Goal: Task Accomplishment & Management: Complete application form

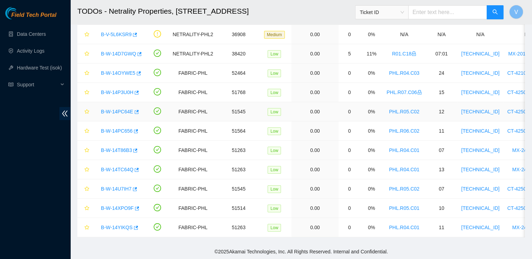
scroll to position [51, 0]
drag, startPoint x: 436, startPoint y: 98, endPoint x: 460, endPoint y: 22, distance: 80.1
click at [460, 22] on div "Ticket ID" at bounding box center [429, 12] width 149 height 22
click at [133, 129] on icon "button" at bounding box center [135, 131] width 5 height 5
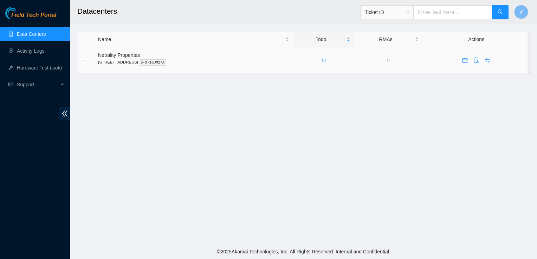
click at [326, 61] on link "12" at bounding box center [324, 61] width 6 height 6
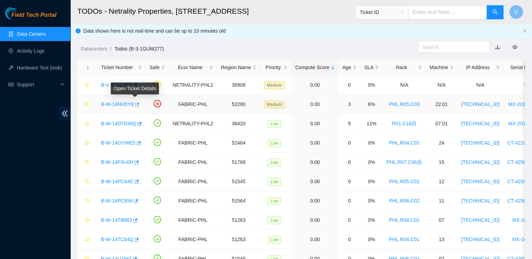
click at [135, 106] on icon "button" at bounding box center [136, 104] width 5 height 5
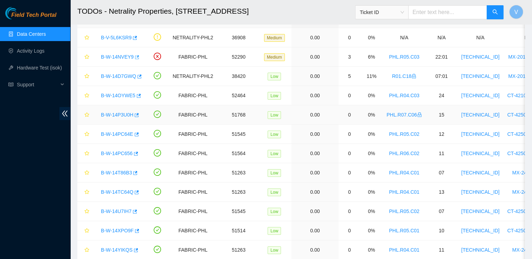
scroll to position [74, 0]
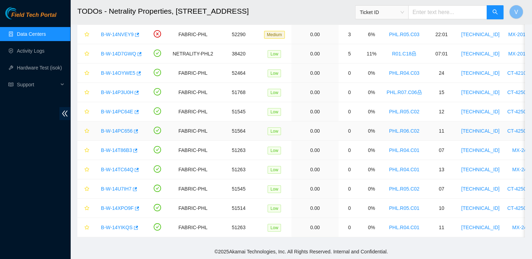
click at [136, 126] on div "B-W-14PC656" at bounding box center [119, 130] width 44 height 11
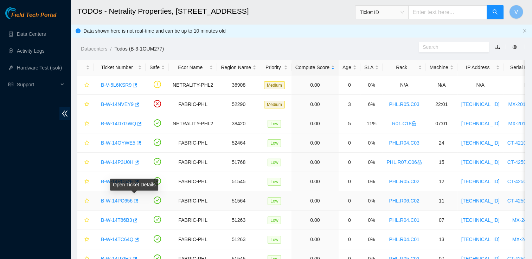
click at [134, 201] on icon "button" at bounding box center [135, 201] width 5 height 5
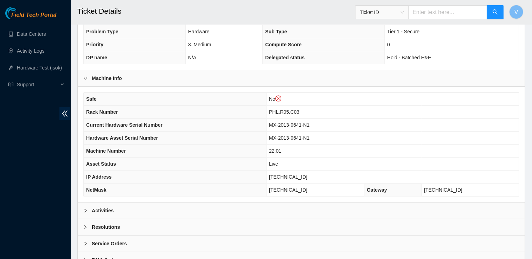
scroll to position [228, 0]
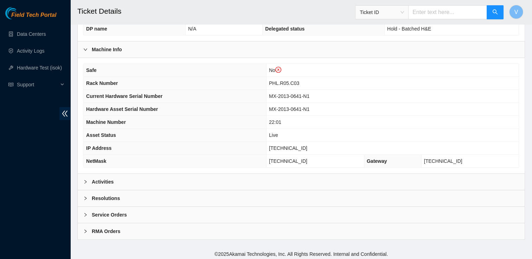
click at [154, 183] on div "Activities" at bounding box center [301, 182] width 447 height 16
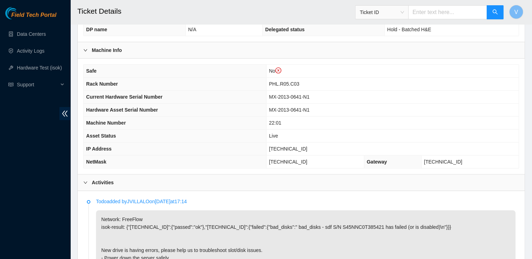
scroll to position [0, 0]
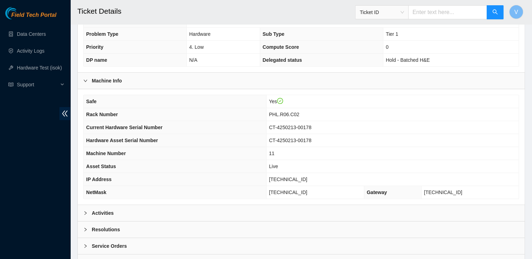
scroll to position [215, 0]
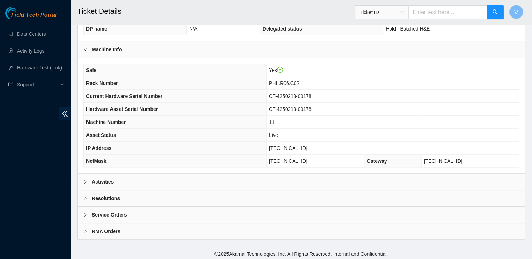
click at [114, 182] on div "Activities" at bounding box center [301, 182] width 447 height 16
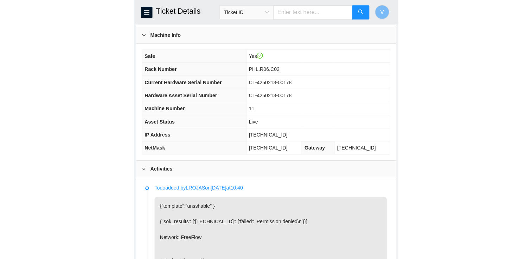
scroll to position [268, 0]
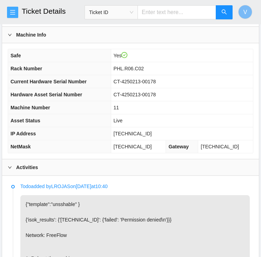
click at [13, 11] on icon "menu" at bounding box center [13, 12] width 6 height 6
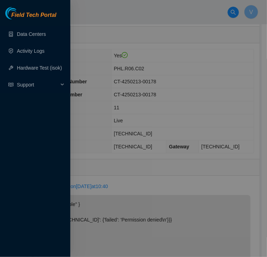
click at [98, 12] on div at bounding box center [133, 128] width 267 height 257
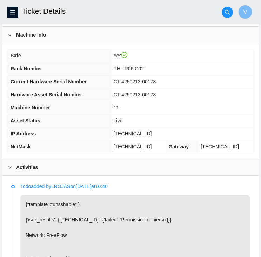
click at [133, 131] on span "23.46.12.238" at bounding box center [133, 134] width 38 height 6
click at [133, 131] on span "[TECHNICAL_ID]" at bounding box center [133, 134] width 38 height 6
copy span "[TECHNICAL_ID]"
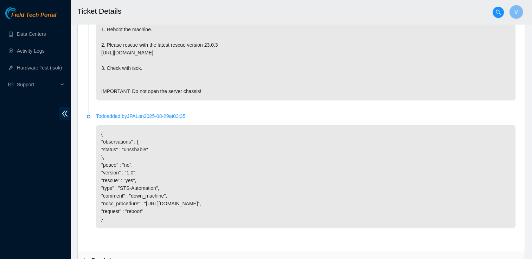
scroll to position [536, 0]
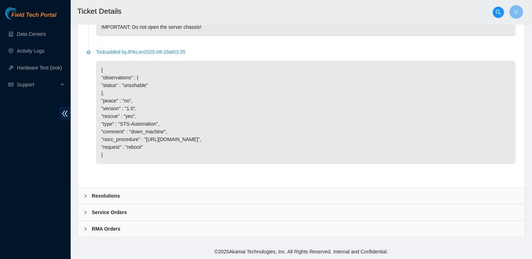
click at [158, 197] on div "Resolutions" at bounding box center [301, 196] width 447 height 16
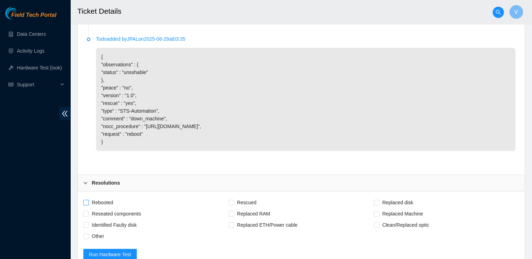
click at [103, 208] on span "Rebooted" at bounding box center [102, 202] width 27 height 11
click at [88, 205] on input "Rebooted" at bounding box center [85, 202] width 5 height 5
checkbox input "true"
click at [236, 208] on span "Rescued" at bounding box center [246, 202] width 25 height 11
click at [233, 205] on input "Rescued" at bounding box center [230, 202] width 5 height 5
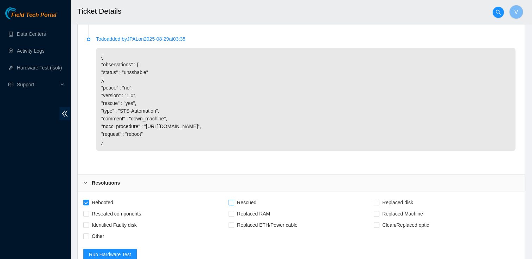
checkbox input "true"
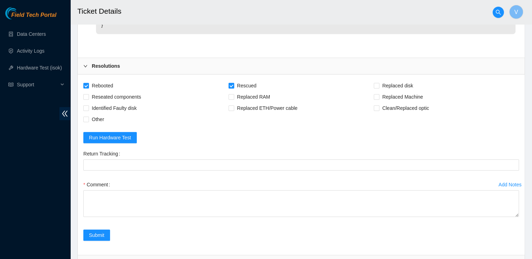
scroll to position [654, 0]
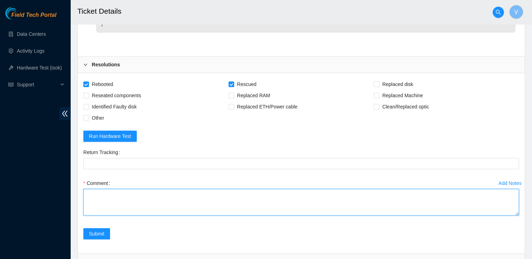
click at [223, 209] on textarea "Comment" at bounding box center [300, 202] width 435 height 27
type textarea "i"
paste textarea "23.46.12.238 : passed: ok"
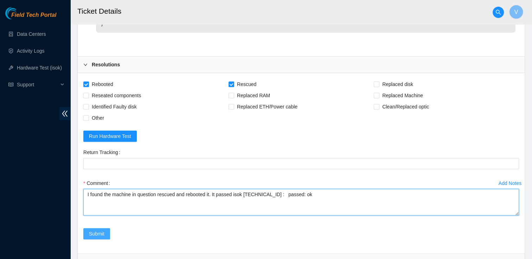
type textarea "I found the machine in question rescued and rebooted it. It passed isok 23.46.1…"
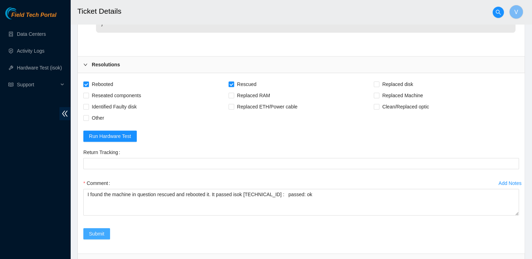
click at [103, 238] on span "Submit" at bounding box center [96, 234] width 15 height 8
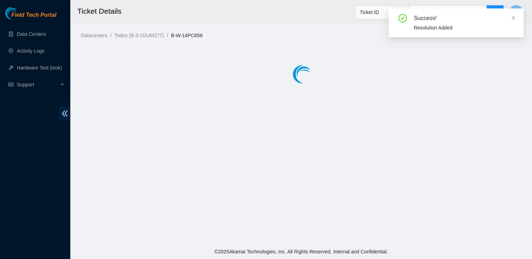
scroll to position [0, 0]
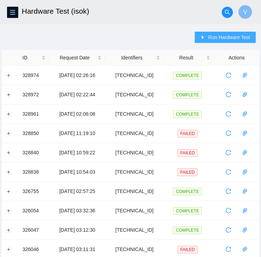
click at [220, 43] on button "Run Hardware Test" at bounding box center [225, 37] width 61 height 11
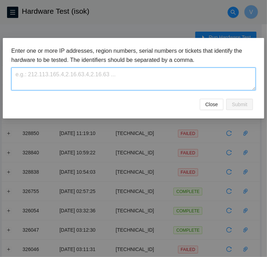
click at [180, 79] on textarea at bounding box center [133, 78] width 244 height 23
paste textarea "23.46.12.238"
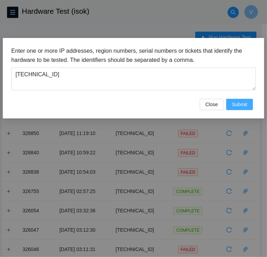
click at [242, 102] on span "Submit" at bounding box center [239, 104] width 15 height 8
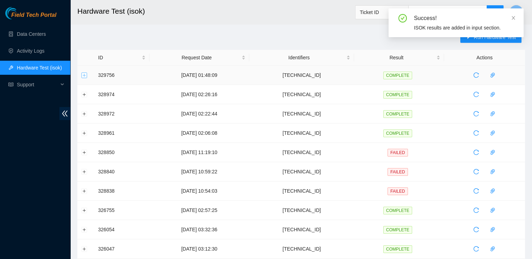
click at [84, 75] on button "Expand row" at bounding box center [85, 75] width 6 height 6
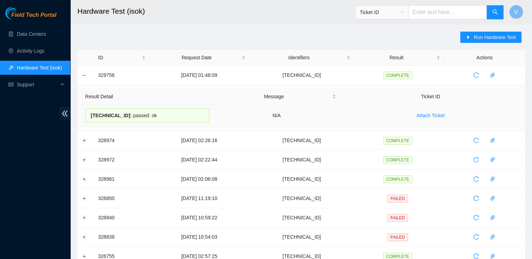
drag, startPoint x: 155, startPoint y: 115, endPoint x: 85, endPoint y: 116, distance: 70.3
click at [85, 116] on div "23.46.12.238 : passed: ok" at bounding box center [147, 116] width 124 height 14
copy div "23.46.12.238 : passed: ok"
click at [86, 72] on button "Collapse row" at bounding box center [85, 75] width 6 height 6
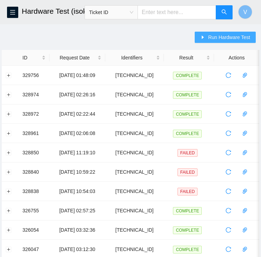
click at [210, 38] on span "Run Hardware Test" at bounding box center [229, 37] width 42 height 8
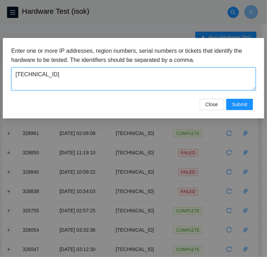
click at [144, 71] on textarea "[TECHNICAL_ID]" at bounding box center [133, 78] width 244 height 23
paste textarea "[TECHNICAL_ID]"
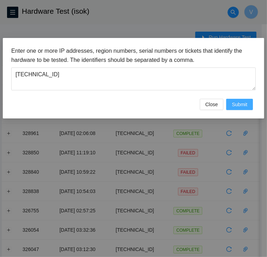
click at [240, 107] on span "Submit" at bounding box center [239, 104] width 15 height 8
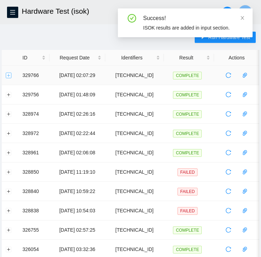
click at [8, 77] on button "Expand row" at bounding box center [9, 75] width 6 height 6
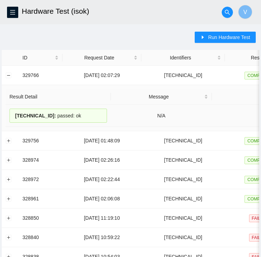
drag, startPoint x: 87, startPoint y: 118, endPoint x: 14, endPoint y: 118, distance: 73.4
click at [14, 118] on div "184.25.204.91 : passed: ok" at bounding box center [58, 116] width 98 height 14
copy div "184.25.204.91 : passed: ok"
click at [6, 76] on button "Collapse row" at bounding box center [9, 75] width 6 height 6
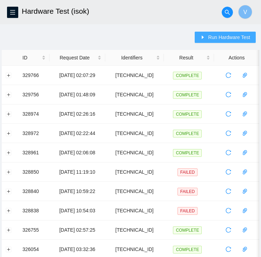
click at [221, 40] on span "Run Hardware Test" at bounding box center [229, 37] width 42 height 8
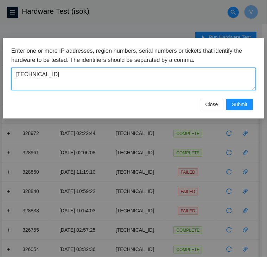
click at [104, 73] on textarea "184.25.204.91" at bounding box center [133, 78] width 244 height 23
paste textarea "23.45.232.42"
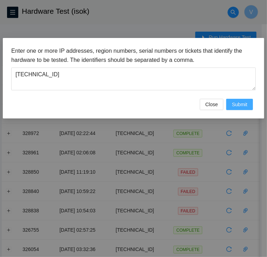
click at [241, 106] on span "Submit" at bounding box center [239, 104] width 15 height 8
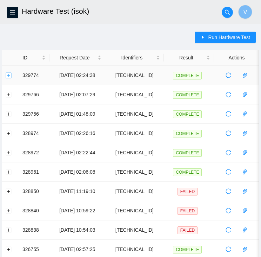
click at [11, 74] on button "Expand row" at bounding box center [9, 75] width 6 height 6
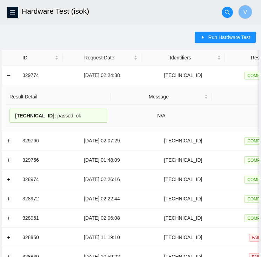
drag, startPoint x: 79, startPoint y: 117, endPoint x: 14, endPoint y: 124, distance: 65.1
click at [14, 124] on td "23.45.232.42 : passed: ok" at bounding box center [58, 116] width 105 height 22
copy div "23.45.232.42 : passed: ok"
click at [8, 75] on button "Collapse row" at bounding box center [9, 75] width 6 height 6
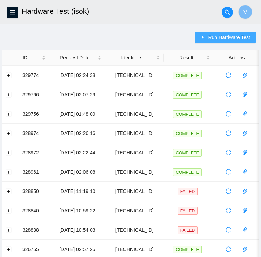
click at [213, 39] on span "Run Hardware Test" at bounding box center [229, 37] width 42 height 8
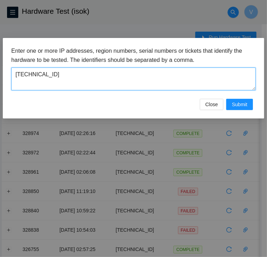
click at [144, 85] on textarea "23.45.232.42" at bounding box center [133, 78] width 244 height 23
paste textarea "7"
type textarea "23.45.232.47"
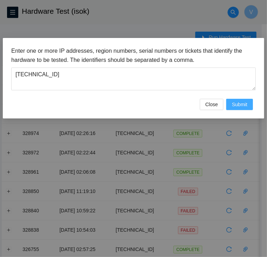
click at [242, 106] on span "Submit" at bounding box center [239, 104] width 15 height 8
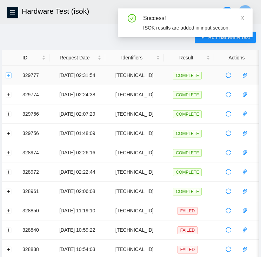
click at [6, 77] on button "Expand row" at bounding box center [9, 75] width 6 height 6
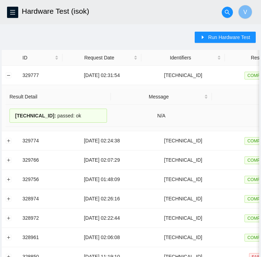
drag, startPoint x: 76, startPoint y: 116, endPoint x: 9, endPoint y: 118, distance: 66.8
click at [9, 118] on div "23.45.232.47 : passed: ok" at bounding box center [58, 116] width 98 height 14
copy div "23.45.232.47 : passed: ok"
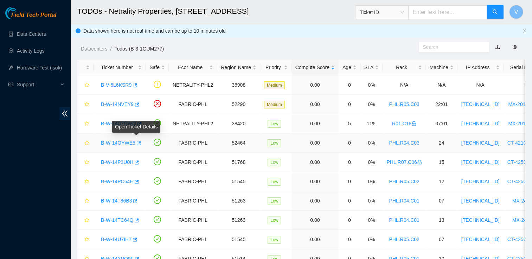
click at [138, 145] on icon "button" at bounding box center [139, 143] width 4 height 4
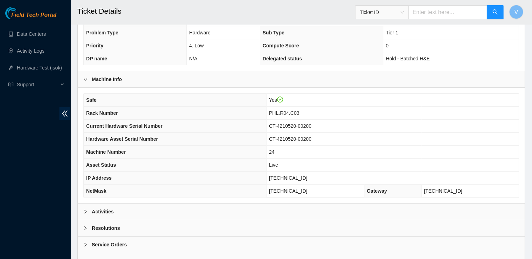
scroll to position [215, 0]
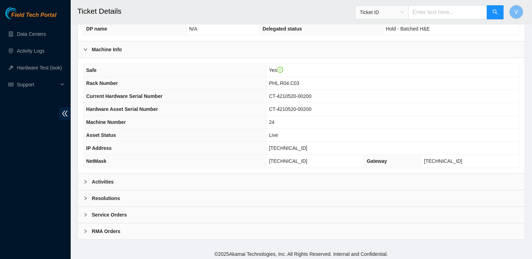
click at [137, 186] on div "Activities" at bounding box center [301, 182] width 447 height 16
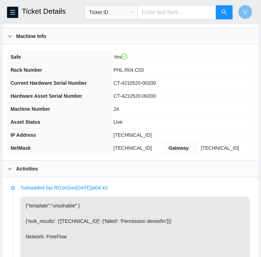
scroll to position [244, 0]
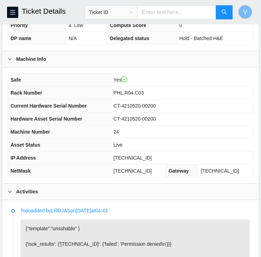
click at [128, 160] on td "[TECHNICAL_ID]" at bounding box center [182, 157] width 142 height 13
click at [136, 155] on span "[TECHNICAL_ID]" at bounding box center [133, 158] width 38 height 6
copy span "[TECHNICAL_ID]"
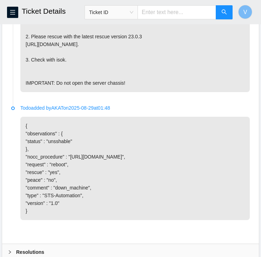
scroll to position [572, 0]
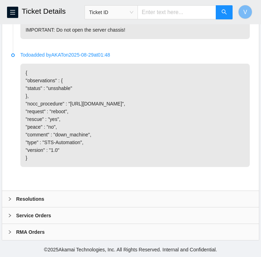
click at [23, 195] on b "Resolutions" at bounding box center [30, 199] width 28 height 8
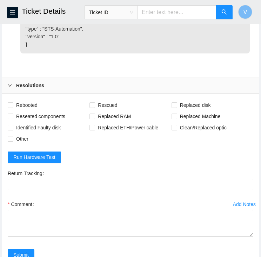
scroll to position [671, 0]
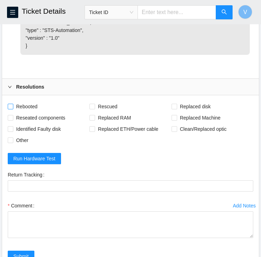
click at [32, 112] on span "Rebooted" at bounding box center [26, 106] width 27 height 11
click at [13, 109] on input "Rebooted" at bounding box center [10, 106] width 5 height 5
checkbox input "true"
click at [106, 112] on span "Rescued" at bounding box center [107, 106] width 25 height 11
click at [95, 109] on input "Rescued" at bounding box center [92, 106] width 5 height 5
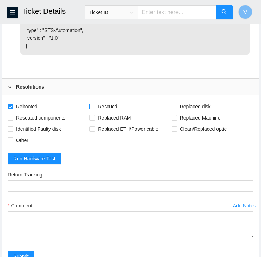
checkbox input "true"
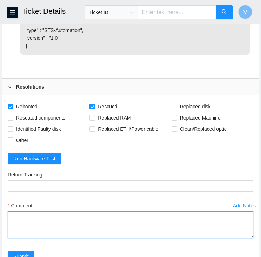
click at [79, 228] on textarea "Comment" at bounding box center [131, 224] width 246 height 27
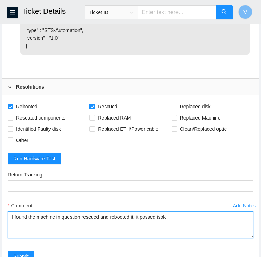
paste textarea "[TECHNICAL_ID] : passed: ok"
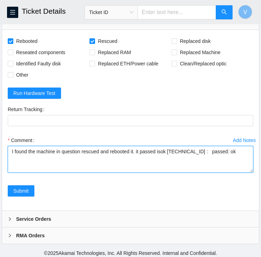
scroll to position [738, 0]
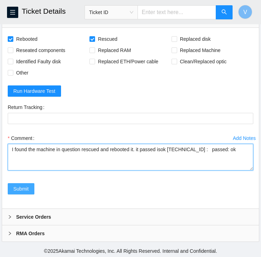
type textarea "I found the machine in question rescued and rebooted it. it passed isok [TECHNI…"
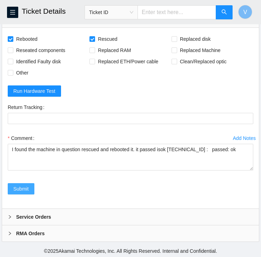
click at [26, 193] on span "Submit" at bounding box center [20, 189] width 15 height 8
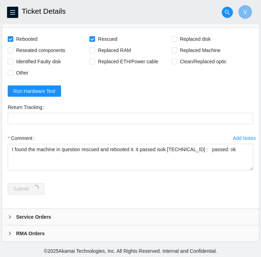
scroll to position [0, 0]
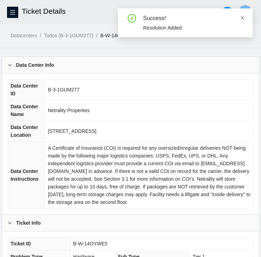
click at [242, 21] on link at bounding box center [242, 18] width 5 height 8
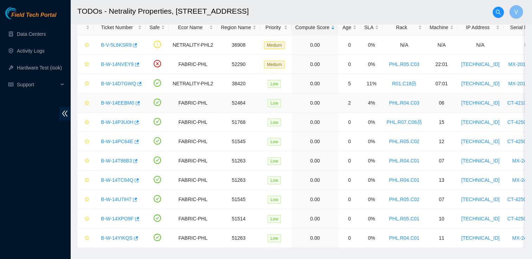
scroll to position [40, 0]
click at [135, 141] on icon "button" at bounding box center [137, 141] width 4 height 4
click at [134, 199] on icon "button" at bounding box center [135, 199] width 4 height 4
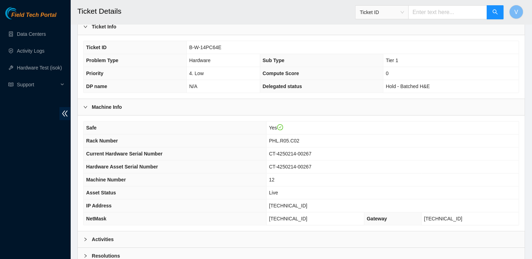
scroll to position [215, 0]
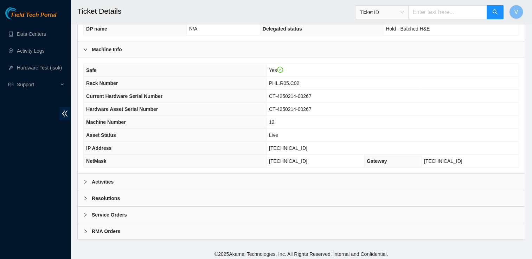
drag, startPoint x: 117, startPoint y: 182, endPoint x: 105, endPoint y: 182, distance: 12.7
click at [105, 182] on b "Activities" at bounding box center [103, 182] width 22 height 8
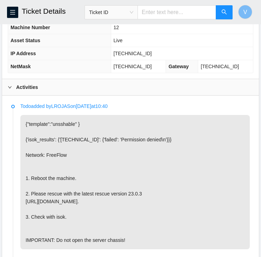
scroll to position [346, 0]
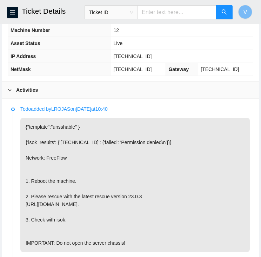
click at [11, 88] on icon "right" at bounding box center [10, 90] width 4 height 4
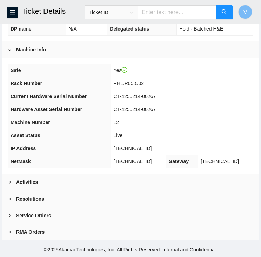
scroll to position [251, 0]
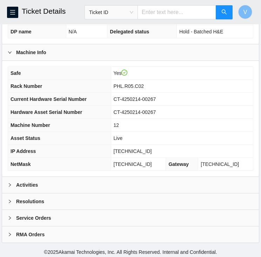
click at [36, 200] on b "Resolutions" at bounding box center [30, 201] width 28 height 8
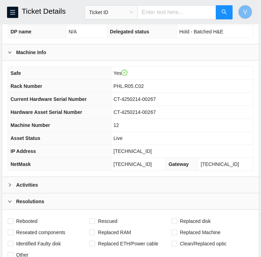
click at [137, 148] on span "[TECHNICAL_ID]" at bounding box center [133, 151] width 38 height 6
copy span "[TECHNICAL_ID]"
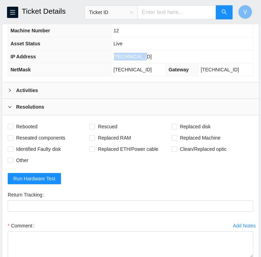
scroll to position [347, 0]
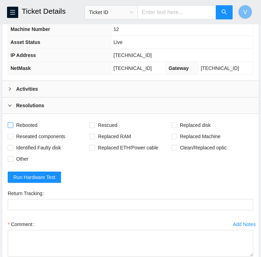
click at [35, 125] on span "Rebooted" at bounding box center [26, 124] width 27 height 11
click at [13, 125] on input "Rebooted" at bounding box center [10, 124] width 5 height 5
checkbox input "true"
click at [108, 123] on span "Rescued" at bounding box center [107, 124] width 25 height 11
click at [95, 123] on input "Rescued" at bounding box center [92, 124] width 5 height 5
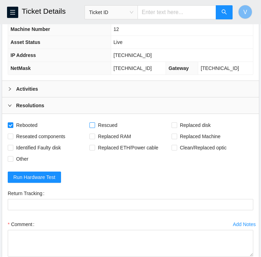
checkbox input "true"
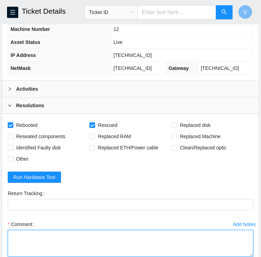
click at [60, 230] on textarea "Comment" at bounding box center [131, 243] width 246 height 27
paste textarea "[TECHNICAL_ID] : passed: ok"
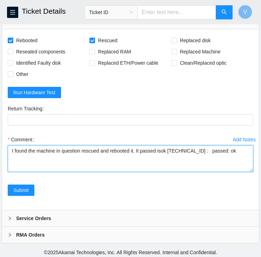
scroll to position [431, 0]
type textarea "I found the machine in question rescued and rebooted it. It passed isok [TECHNI…"
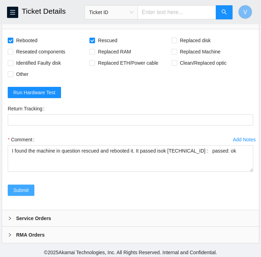
click at [25, 187] on span "Submit" at bounding box center [20, 190] width 15 height 8
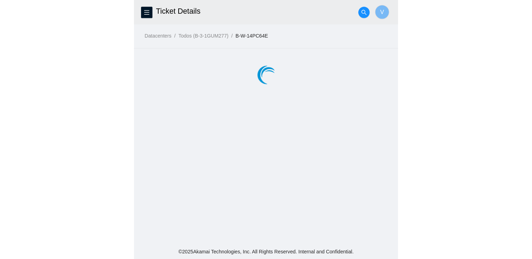
scroll to position [0, 0]
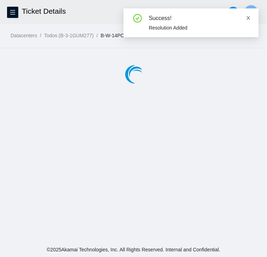
click at [249, 18] on icon "close" at bounding box center [248, 17] width 5 height 5
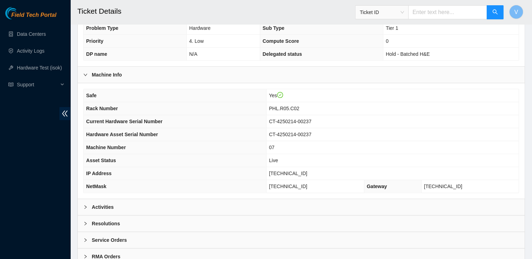
scroll to position [215, 0]
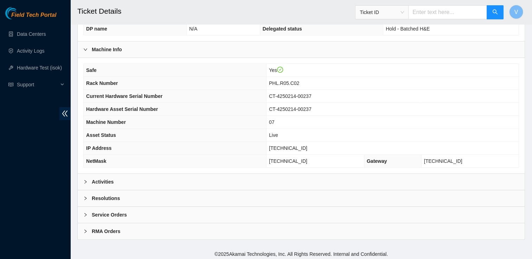
click at [167, 181] on div "Activities" at bounding box center [301, 182] width 447 height 16
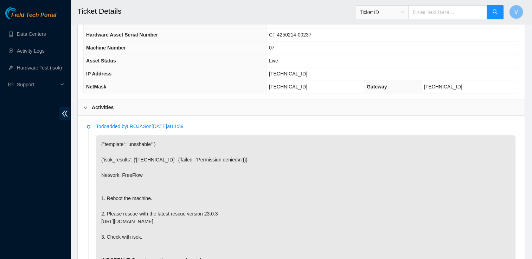
scroll to position [289, 0]
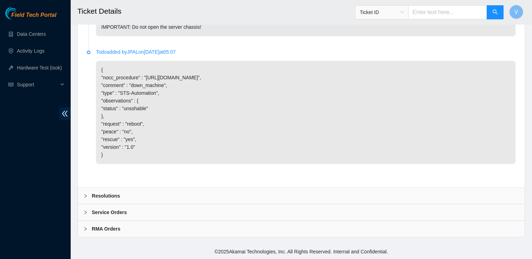
click at [280, 148] on p "{ "nocc_procedure" : "[URL][DOMAIN_NAME]", "comment" : "down_machine", "type" :…" at bounding box center [305, 112] width 419 height 103
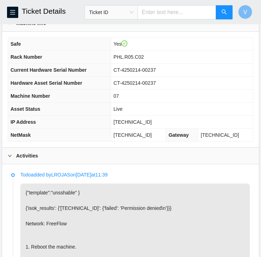
scroll to position [301, 0]
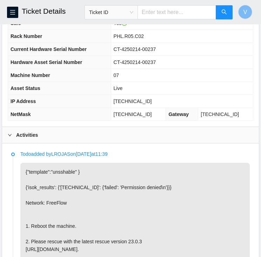
click at [9, 133] on icon "right" at bounding box center [10, 135] width 4 height 4
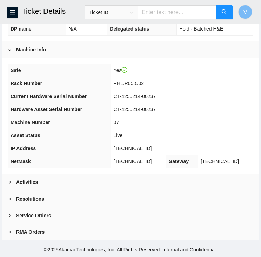
scroll to position [251, 0]
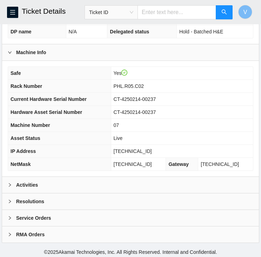
click at [134, 148] on span "[TECHNICAL_ID]" at bounding box center [133, 151] width 38 height 6
copy span "[TECHNICAL_ID]"
click at [36, 199] on b "Resolutions" at bounding box center [30, 201] width 28 height 8
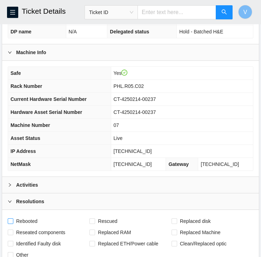
click at [30, 218] on span "Rebooted" at bounding box center [26, 220] width 27 height 11
click at [13, 218] on input "Rebooted" at bounding box center [10, 220] width 5 height 5
checkbox input "true"
click at [98, 215] on span "Rescued" at bounding box center [107, 220] width 25 height 11
click at [95, 218] on input "Rescued" at bounding box center [92, 220] width 5 height 5
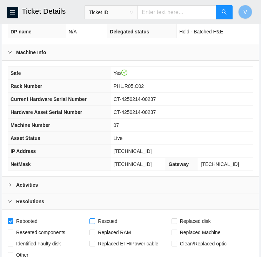
checkbox input "true"
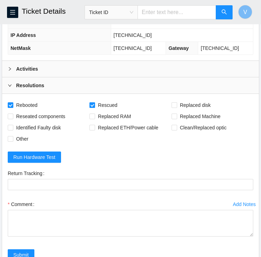
scroll to position [370, 0]
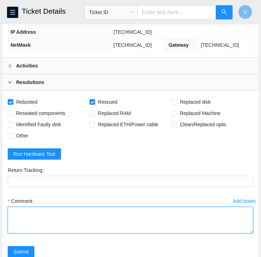
click at [91, 212] on textarea "Comment" at bounding box center [131, 220] width 246 height 27
paste textarea "[TECHNICAL_ID] : passed: ok"
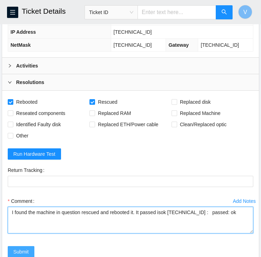
type textarea "I found the machine in question rescued and rebooted it. It passed isok [TECHNI…"
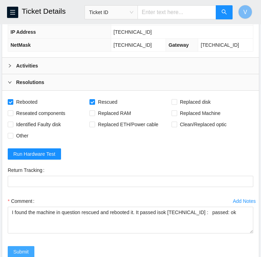
click at [22, 251] on span "Submit" at bounding box center [20, 252] width 15 height 8
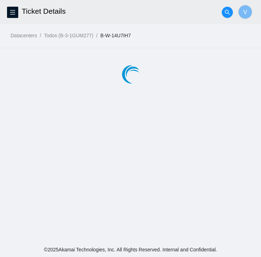
scroll to position [0, 0]
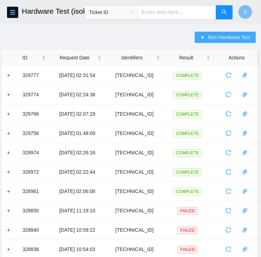
click at [224, 33] on button "Run Hardware Test" at bounding box center [225, 37] width 61 height 11
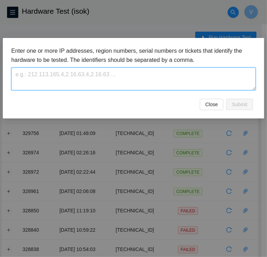
click at [160, 73] on textarea at bounding box center [133, 78] width 244 height 23
paste textarea "[TECHNICAL_ID]"
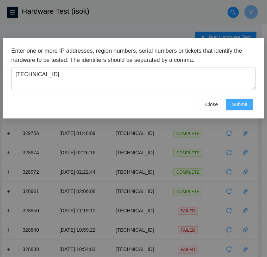
click at [242, 105] on span "Submit" at bounding box center [239, 104] width 15 height 8
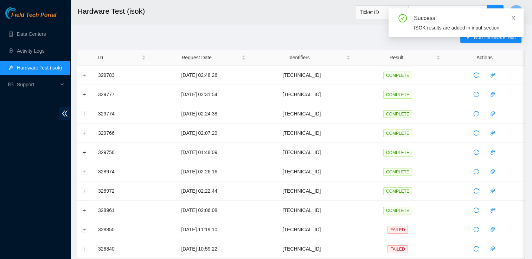
click at [512, 20] on icon "close" at bounding box center [513, 17] width 5 height 5
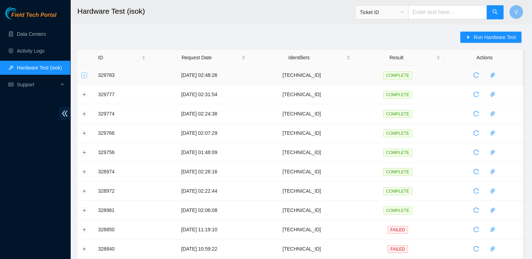
click at [82, 74] on button "Expand row" at bounding box center [85, 75] width 6 height 6
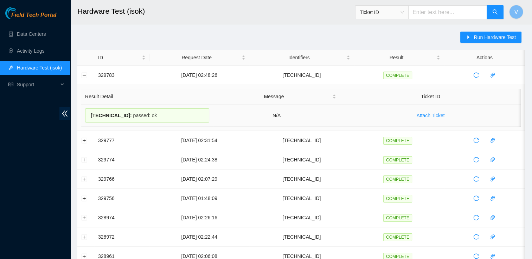
drag, startPoint x: 164, startPoint y: 115, endPoint x: 91, endPoint y: 117, distance: 73.8
click at [91, 117] on div "[TECHNICAL_ID] : passed: ok" at bounding box center [147, 116] width 124 height 14
copy div "[TECHNICAL_ID] : passed: ok"
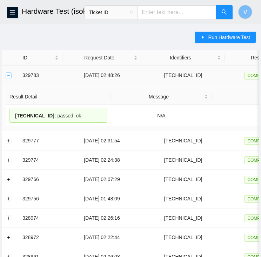
click at [8, 76] on button "Collapse row" at bounding box center [9, 75] width 6 height 6
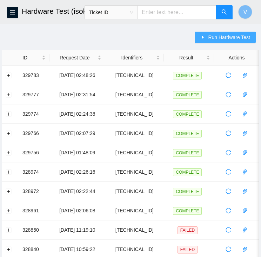
click at [219, 33] on button "Run Hardware Test" at bounding box center [225, 37] width 61 height 11
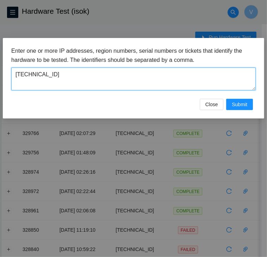
click at [111, 77] on textarea "[TECHNICAL_ID]" at bounding box center [133, 78] width 244 height 23
paste textarea "202"
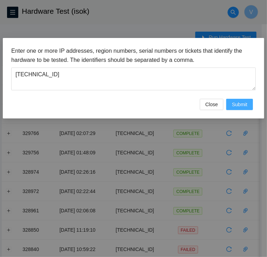
click at [236, 104] on span "Submit" at bounding box center [239, 104] width 15 height 8
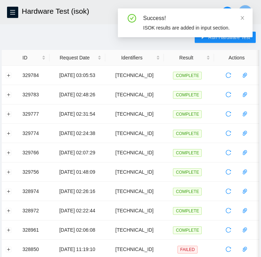
click at [67, 28] on main "Hardware Test (isok) V Run Hardware Test ID Request Date Identifiers Result Act…" at bounding box center [130, 238] width 261 height 476
click at [8, 75] on button "Expand row" at bounding box center [9, 75] width 6 height 6
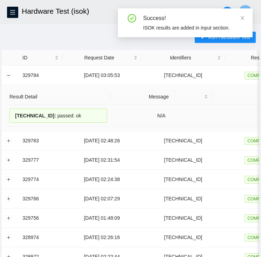
drag, startPoint x: 78, startPoint y: 115, endPoint x: 13, endPoint y: 119, distance: 65.1
click at [13, 119] on div "23.45.232.202 : passed: ok" at bounding box center [58, 116] width 98 height 14
copy div "23.45.232.202 : passed: ok"
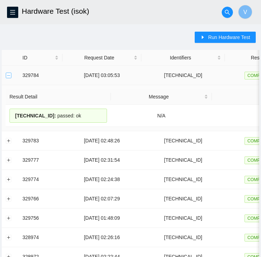
click at [8, 76] on button "Collapse row" at bounding box center [9, 75] width 6 height 6
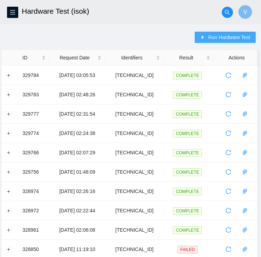
click at [216, 32] on button "Run Hardware Test" at bounding box center [225, 37] width 61 height 11
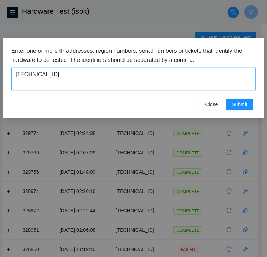
click at [80, 80] on textarea "[TECHNICAL_ID]" at bounding box center [133, 78] width 244 height 23
paste textarea "6"
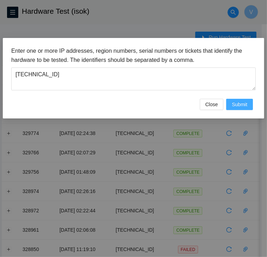
click at [240, 102] on span "Submit" at bounding box center [239, 104] width 15 height 8
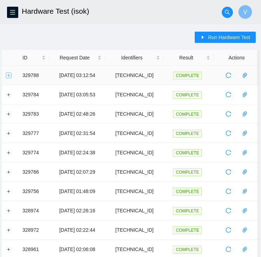
click at [9, 77] on button "Expand row" at bounding box center [9, 75] width 6 height 6
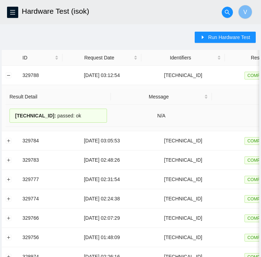
drag, startPoint x: 84, startPoint y: 116, endPoint x: 16, endPoint y: 117, distance: 67.8
click at [16, 117] on div "23.45.232.206 : passed: ok" at bounding box center [58, 116] width 98 height 14
copy div "23.45.232.206 : passed: ok"
click at [8, 75] on button "Collapse row" at bounding box center [9, 75] width 6 height 6
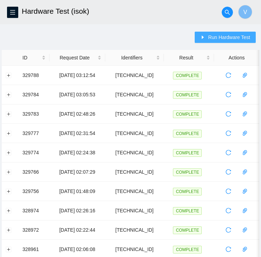
click at [217, 39] on span "Run Hardware Test" at bounding box center [229, 37] width 42 height 8
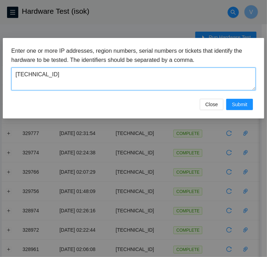
click at [100, 74] on textarea "[TECHNICAL_ID]" at bounding box center [133, 78] width 244 height 23
paste textarea "8"
type textarea "23.45.232.208"
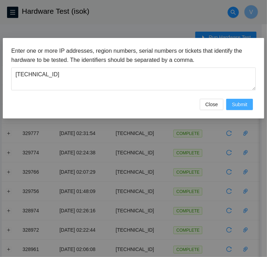
click at [236, 103] on span "Submit" at bounding box center [239, 104] width 15 height 8
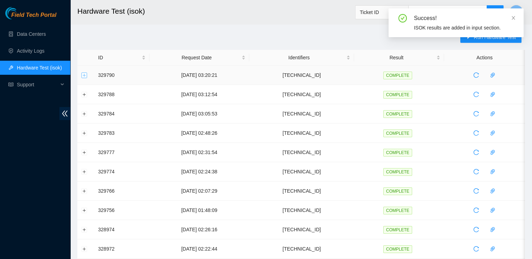
click at [82, 73] on button "Expand row" at bounding box center [85, 75] width 6 height 6
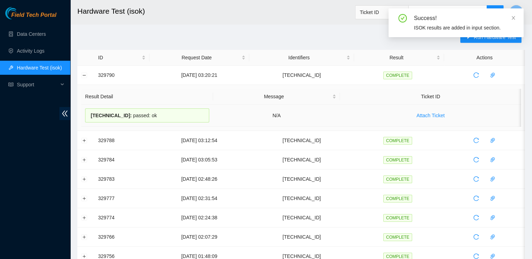
drag, startPoint x: 156, startPoint y: 116, endPoint x: 88, endPoint y: 109, distance: 68.9
click at [88, 109] on div "23.45.232.208 : passed: ok" at bounding box center [147, 116] width 124 height 14
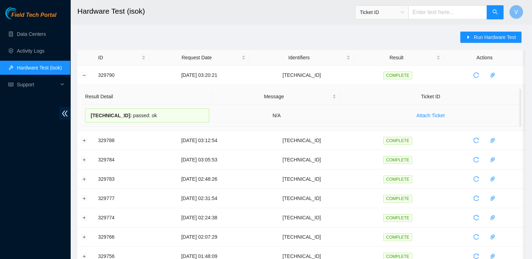
copy div "23.45.232.208 : passed: ok"
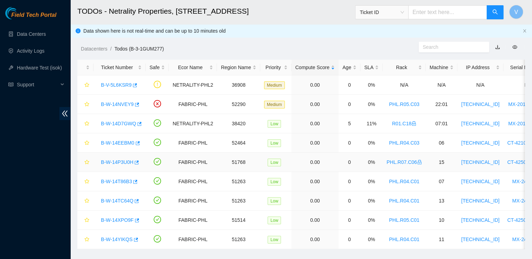
scroll to position [17, 0]
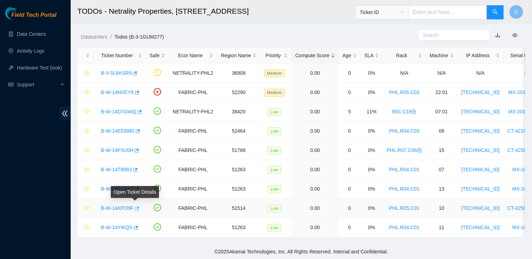
click at [137, 206] on icon "button" at bounding box center [136, 208] width 5 height 5
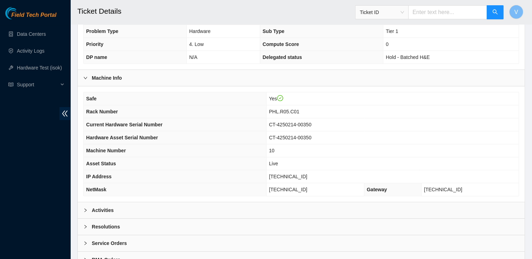
scroll to position [215, 0]
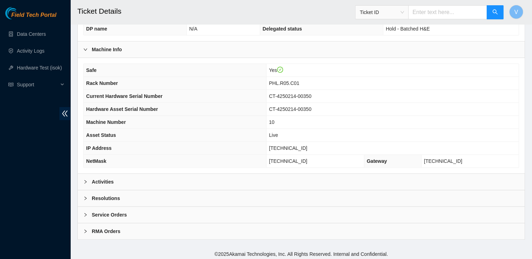
click at [106, 183] on b "Activities" at bounding box center [103, 182] width 22 height 8
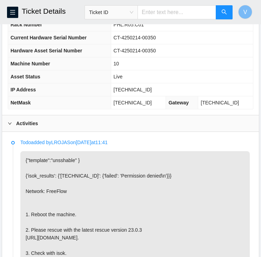
scroll to position [316, 0]
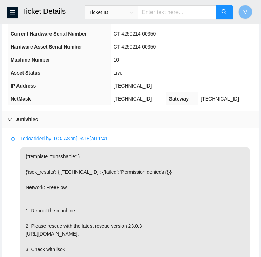
click at [9, 117] on icon "right" at bounding box center [10, 119] width 4 height 4
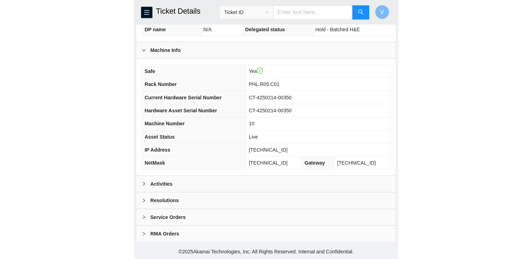
scroll to position [251, 0]
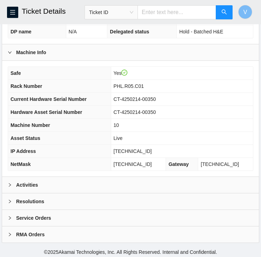
click at [136, 194] on div "Resolutions" at bounding box center [130, 201] width 257 height 16
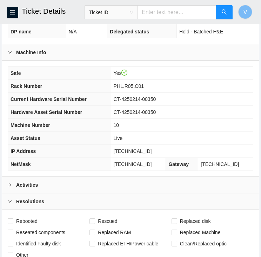
click at [137, 151] on span "[TECHNICAL_ID]" at bounding box center [133, 151] width 38 height 6
click at [183, 137] on td "Live" at bounding box center [182, 138] width 142 height 13
click at [128, 150] on span "[TECHNICAL_ID]" at bounding box center [133, 151] width 38 height 6
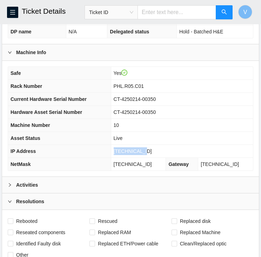
copy span "[TECHNICAL_ID]"
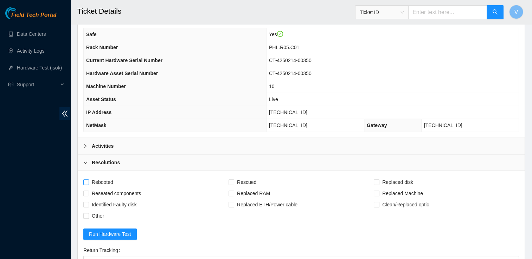
click at [111, 182] on span "Rebooted" at bounding box center [102, 182] width 27 height 11
click at [88, 182] on input "Rebooted" at bounding box center [85, 182] width 5 height 5
checkbox input "true"
click at [248, 181] on span "Rescued" at bounding box center [246, 182] width 25 height 11
click at [233, 181] on input "Rescued" at bounding box center [230, 182] width 5 height 5
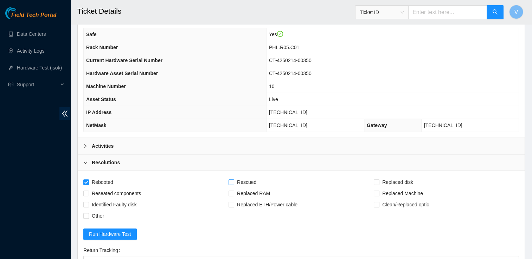
checkbox input "true"
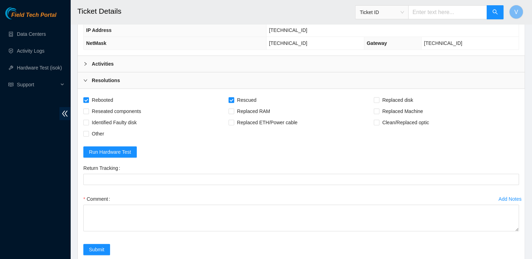
scroll to position [334, 0]
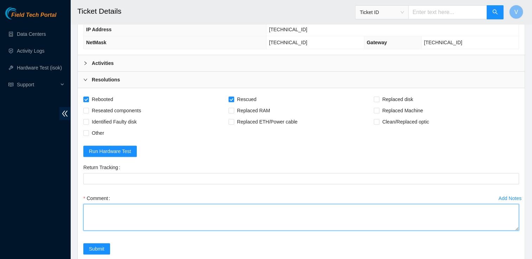
click at [206, 214] on textarea "Comment" at bounding box center [300, 217] width 435 height 27
paste textarea "23.45.232.77 : passed: ok"
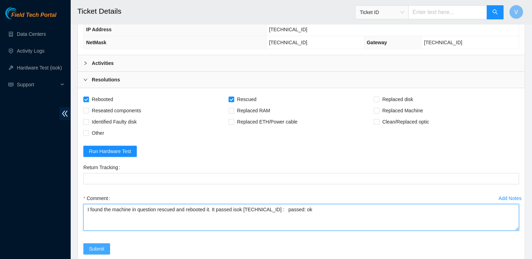
type textarea "I found the machine in question rescued and rebooted it. It passed isok 23.45.2…"
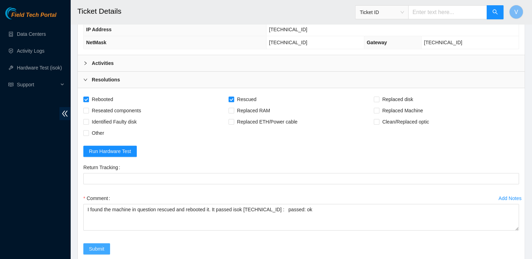
click at [101, 246] on span "Submit" at bounding box center [96, 249] width 15 height 8
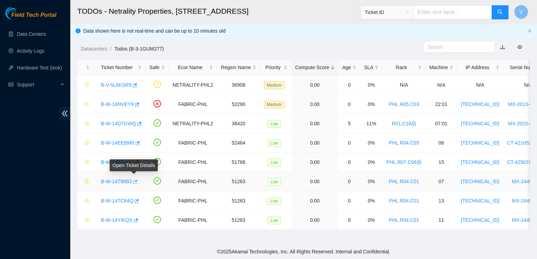
click at [134, 182] on icon "button" at bounding box center [134, 182] width 5 height 5
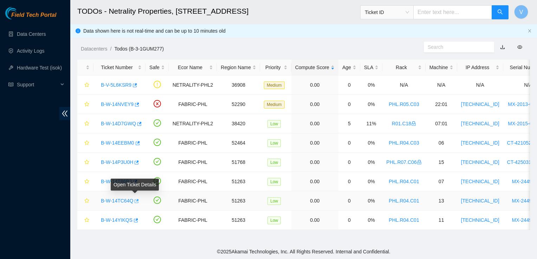
click at [135, 202] on icon "button" at bounding box center [136, 201] width 5 height 5
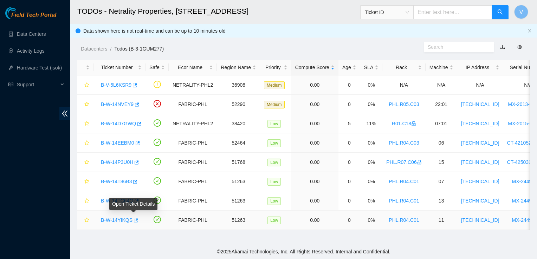
click at [134, 221] on icon "button" at bounding box center [135, 220] width 5 height 5
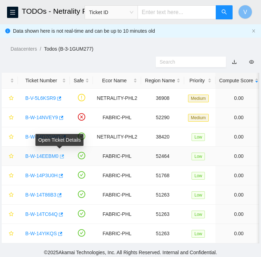
click at [59, 157] on icon "button" at bounding box center [61, 156] width 5 height 5
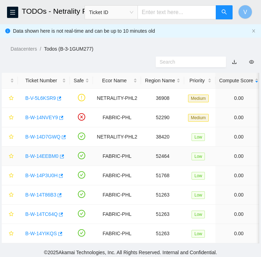
click at [47, 158] on link "B-W-14EEBM0" at bounding box center [41, 156] width 33 height 6
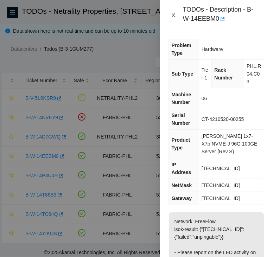
click at [171, 15] on icon "close" at bounding box center [173, 15] width 6 height 6
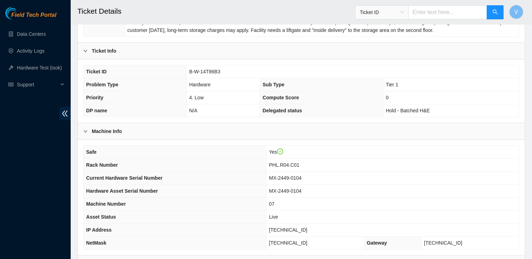
scroll to position [210, 0]
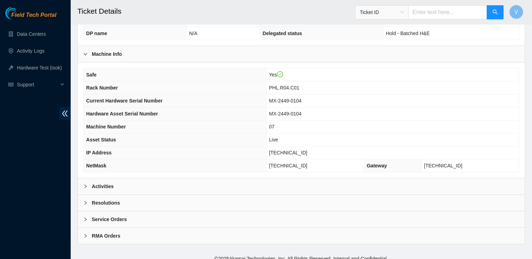
click at [98, 189] on div "Activities" at bounding box center [301, 186] width 447 height 16
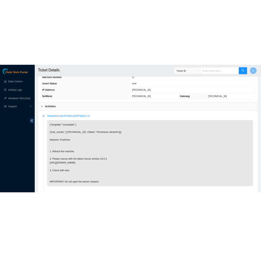
scroll to position [281, 0]
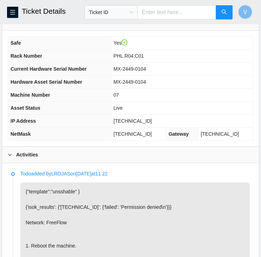
click at [11, 148] on div "Activities" at bounding box center [130, 155] width 257 height 16
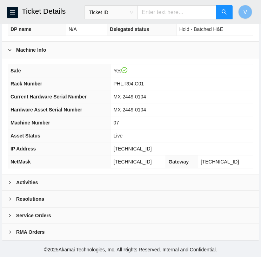
scroll to position [251, 0]
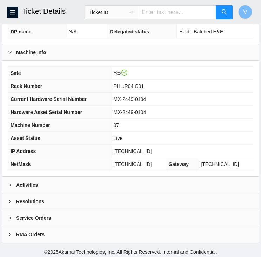
click at [35, 204] on div "Resolutions" at bounding box center [130, 201] width 257 height 16
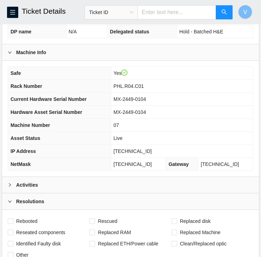
click at [145, 149] on span "[TECHNICAL_ID]" at bounding box center [133, 151] width 38 height 6
copy span "[TECHNICAL_ID]"
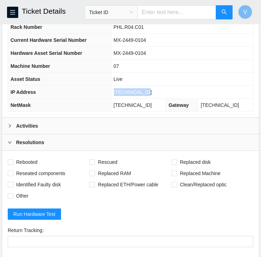
scroll to position [311, 0]
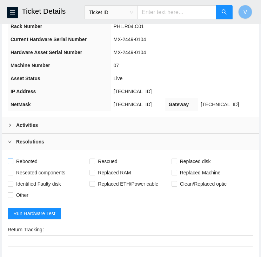
click at [19, 156] on span "Rebooted" at bounding box center [26, 161] width 27 height 11
click at [13, 158] on input "Rebooted" at bounding box center [10, 160] width 5 height 5
checkbox input "true"
click at [112, 156] on span "Rescued" at bounding box center [107, 161] width 25 height 11
click at [95, 158] on input "Rescued" at bounding box center [92, 160] width 5 height 5
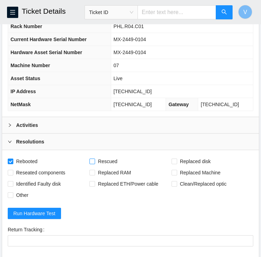
checkbox input "true"
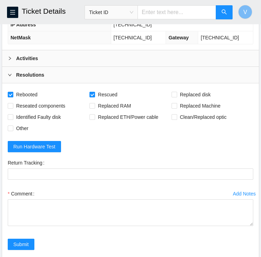
scroll to position [392, 0]
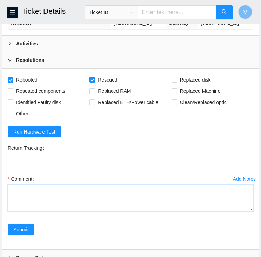
drag, startPoint x: 60, startPoint y: 201, endPoint x: 21, endPoint y: 197, distance: 39.9
click at [21, 197] on textarea "Comment" at bounding box center [131, 197] width 246 height 27
paste textarea "[TECHNICAL_ID] : passed: ok"
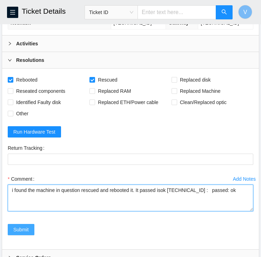
type textarea "i found the machine in question rescued and rebooted it. It passed isok [TECHNI…"
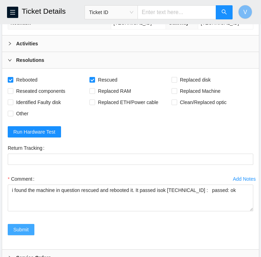
click at [24, 226] on span "Submit" at bounding box center [20, 230] width 15 height 8
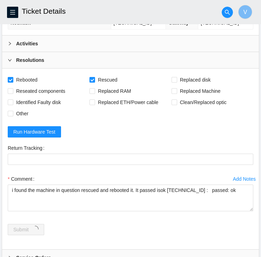
scroll to position [0, 0]
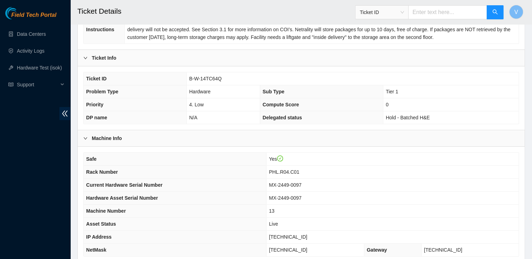
scroll to position [215, 0]
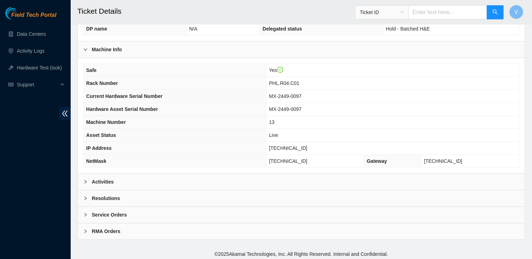
click at [118, 184] on div "Activities" at bounding box center [301, 182] width 447 height 16
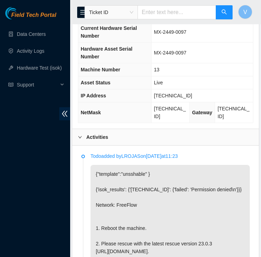
scroll to position [322, 0]
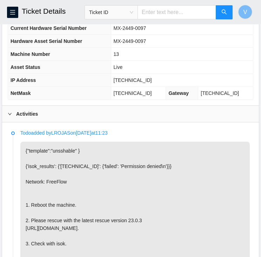
click at [11, 115] on div at bounding box center [12, 114] width 8 height 8
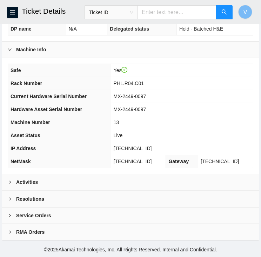
scroll to position [251, 0]
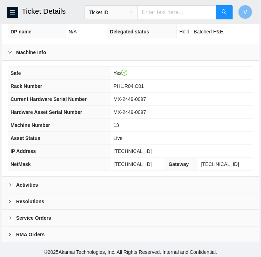
click at [21, 197] on b "Resolutions" at bounding box center [30, 201] width 28 height 8
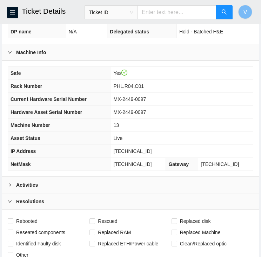
click at [83, 142] on th "Asset Status" at bounding box center [59, 138] width 103 height 13
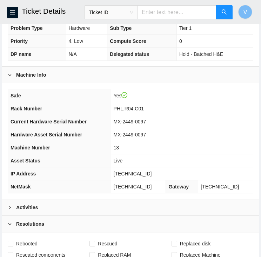
click at [41, 206] on div "Activities" at bounding box center [130, 207] width 257 height 16
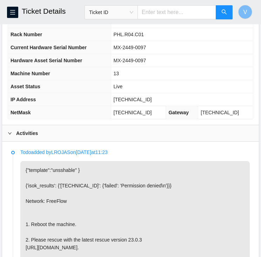
scroll to position [300, 0]
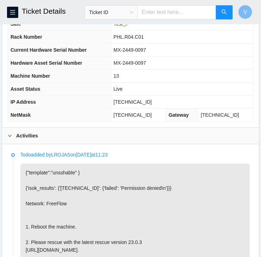
click at [24, 136] on b "Activities" at bounding box center [27, 136] width 22 height 8
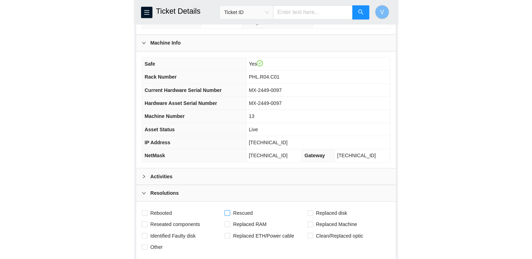
scroll to position [257, 0]
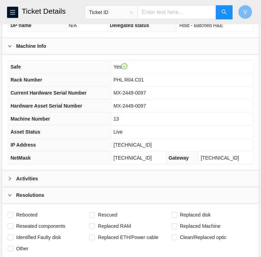
click at [139, 143] on span "23.45.232.208" at bounding box center [133, 145] width 38 height 6
copy span "23.45.232.208"
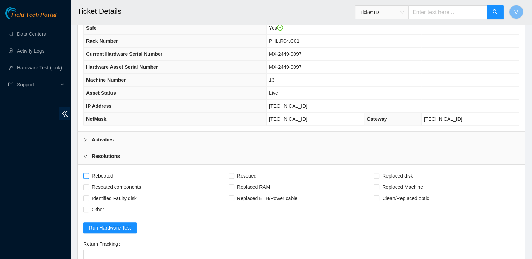
click at [104, 170] on span "Rebooted" at bounding box center [102, 175] width 27 height 11
click at [88, 173] on input "Rebooted" at bounding box center [85, 175] width 5 height 5
checkbox input "true"
click at [231, 178] on label "Rescued" at bounding box center [243, 175] width 31 height 11
click at [231, 178] on input "Rescued" at bounding box center [230, 175] width 5 height 5
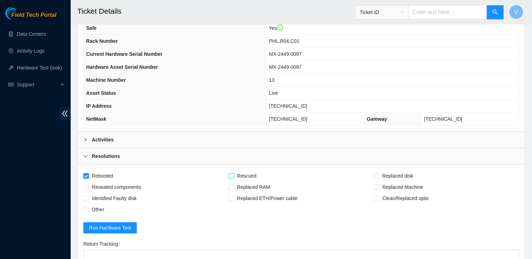
checkbox input "true"
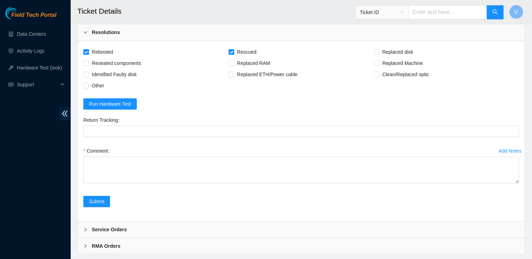
scroll to position [388, 0]
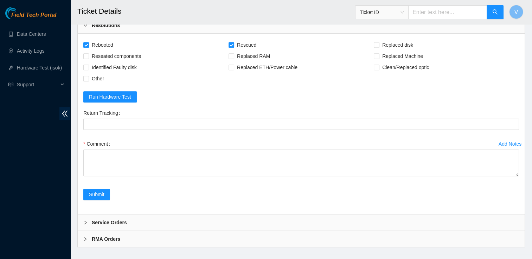
click at [200, 189] on div "Submit" at bounding box center [300, 199] width 441 height 20
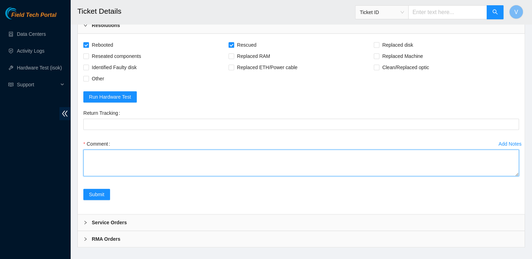
click at [178, 169] on textarea "Comment" at bounding box center [300, 163] width 435 height 27
paste textarea "23.45.232.208 : passed: ok"
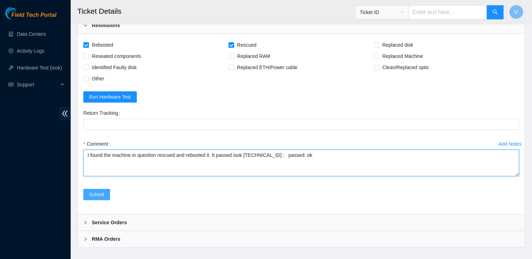
type textarea "I found the machine in question rescued and rebooted it. It passed isok 23.45.2…"
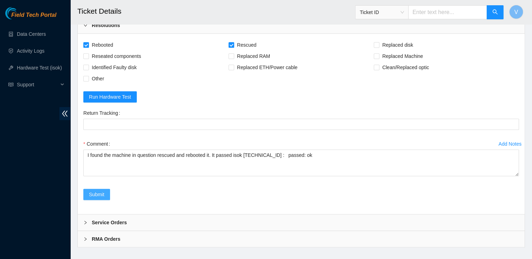
click at [97, 193] on span "Submit" at bounding box center [96, 195] width 15 height 8
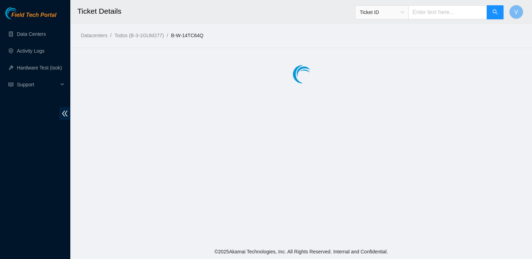
scroll to position [0, 0]
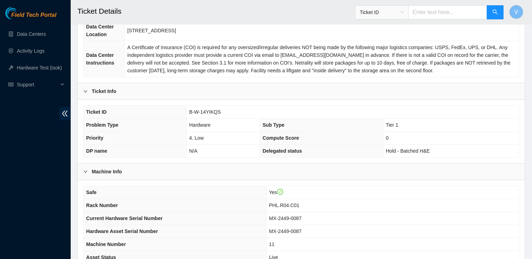
scroll to position [215, 0]
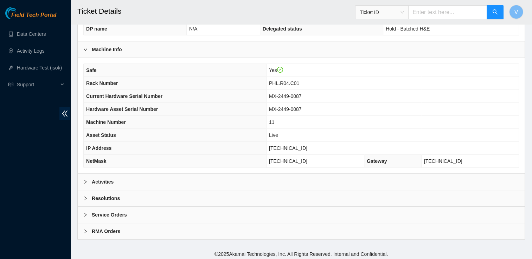
click at [118, 183] on div "Activities" at bounding box center [301, 182] width 447 height 16
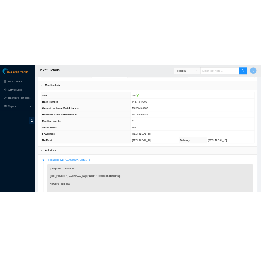
scroll to position [222, 0]
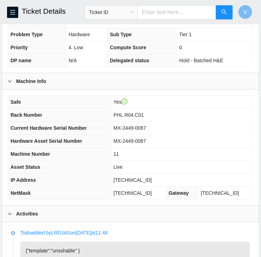
click at [19, 213] on b "Activities" at bounding box center [27, 214] width 22 height 8
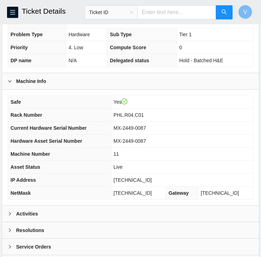
click at [28, 226] on b "Resolutions" at bounding box center [30, 230] width 28 height 8
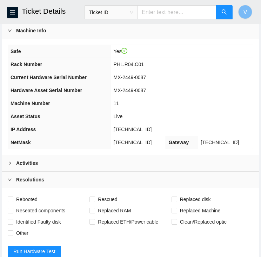
scroll to position [273, 0]
click at [137, 127] on span "23.45.232.206" at bounding box center [133, 129] width 38 height 6
copy span "23.45.232.206"
click at [28, 195] on span "Rebooted" at bounding box center [26, 199] width 27 height 11
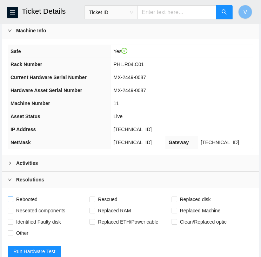
click at [13, 196] on input "Rebooted" at bounding box center [10, 198] width 5 height 5
checkbox input "true"
click at [93, 198] on input "Rescued" at bounding box center [92, 198] width 5 height 5
checkbox input "true"
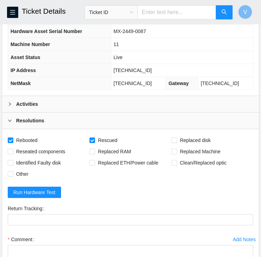
scroll to position [332, 0]
click at [18, 250] on textarea "Comment" at bounding box center [131, 258] width 246 height 27
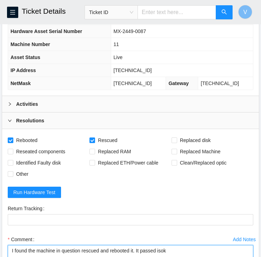
paste textarea "23.45.232.206 : passed: ok"
drag, startPoint x: 18, startPoint y: 250, endPoint x: 18, endPoint y: 227, distance: 22.8
click at [18, 227] on form "Rebooted Rescued Replaced disk Reseated components Replaced RAM Replaced Machin…" at bounding box center [131, 219] width 246 height 169
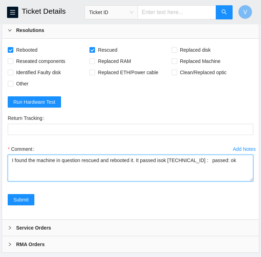
scroll to position [423, 0]
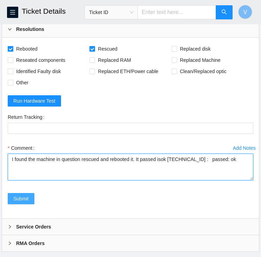
type textarea "I found the machine in question rescued and rebooted it. It passed isok 23.45.2…"
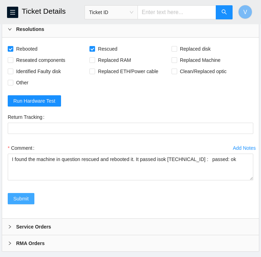
click at [23, 195] on span "Submit" at bounding box center [20, 199] width 15 height 8
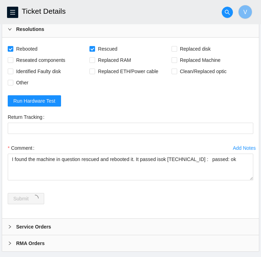
scroll to position [0, 0]
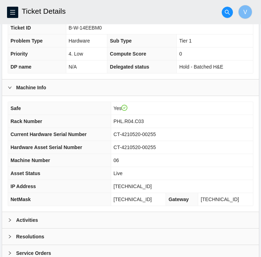
scroll to position [216, 0]
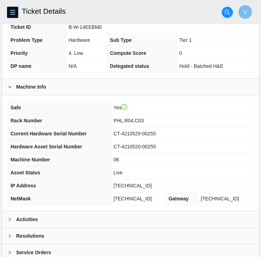
click at [27, 218] on b "Activities" at bounding box center [27, 219] width 22 height 8
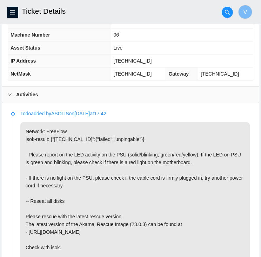
scroll to position [342, 0]
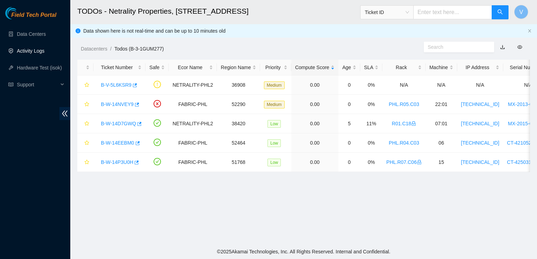
click at [44, 53] on link "Activity Logs" at bounding box center [31, 51] width 28 height 6
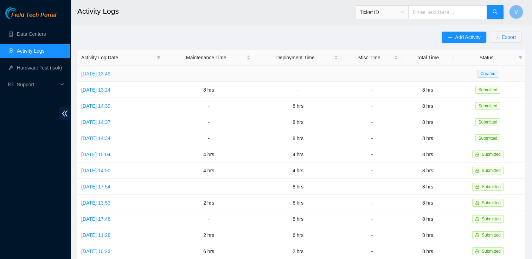
click at [110, 73] on link "[DATE] 13:49" at bounding box center [95, 74] width 29 height 6
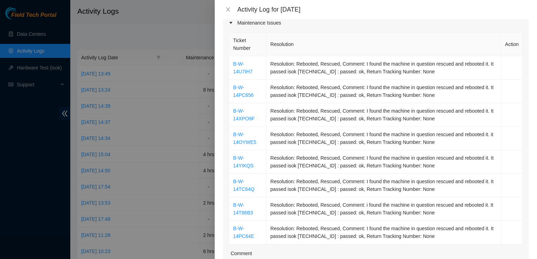
scroll to position [103, 0]
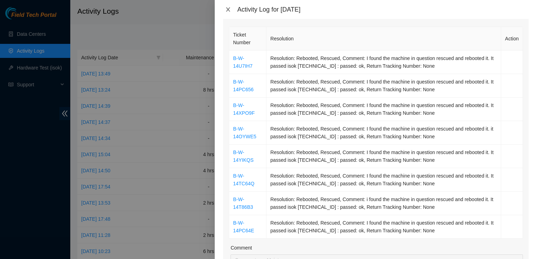
click at [228, 9] on icon "close" at bounding box center [228, 9] width 4 height 4
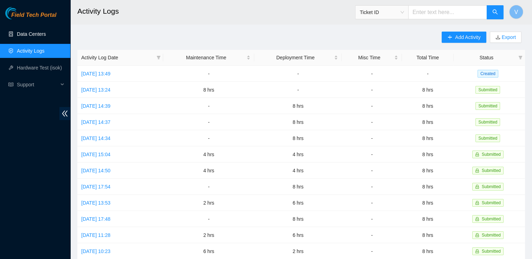
click at [28, 34] on link "Data Centers" at bounding box center [31, 34] width 29 height 6
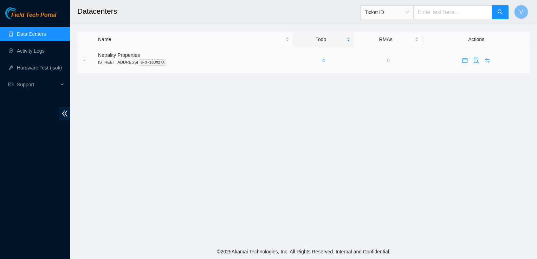
click at [325, 60] on link "4" at bounding box center [323, 61] width 3 height 6
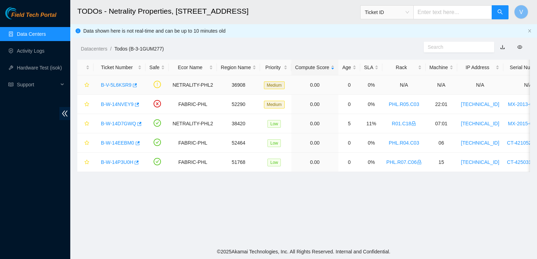
click at [283, 87] on td "Medium" at bounding box center [275, 85] width 31 height 19
